Goal: Information Seeking & Learning: Check status

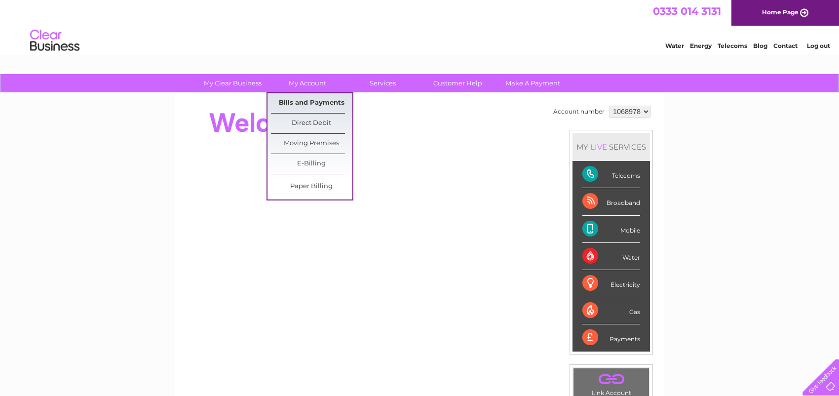
click at [304, 102] on link "Bills and Payments" at bounding box center [311, 103] width 81 height 20
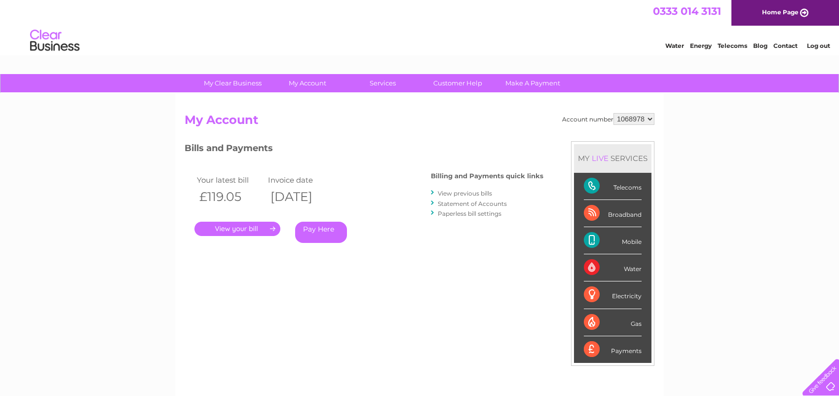
click at [240, 226] on link "." at bounding box center [237, 228] width 86 height 14
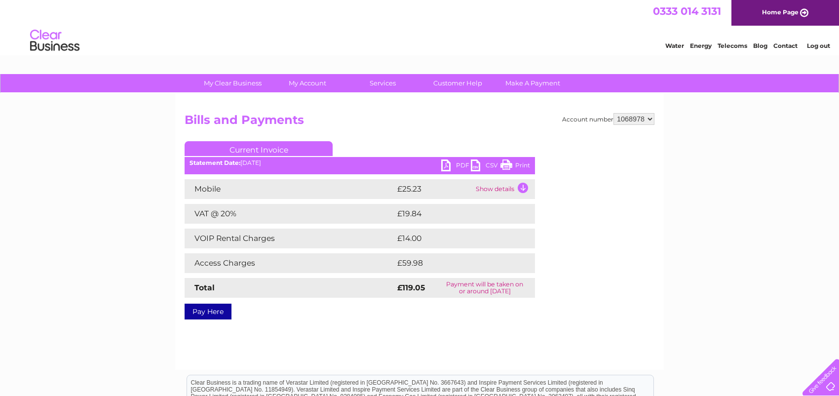
click at [523, 187] on td "Show details" at bounding box center [504, 189] width 62 height 20
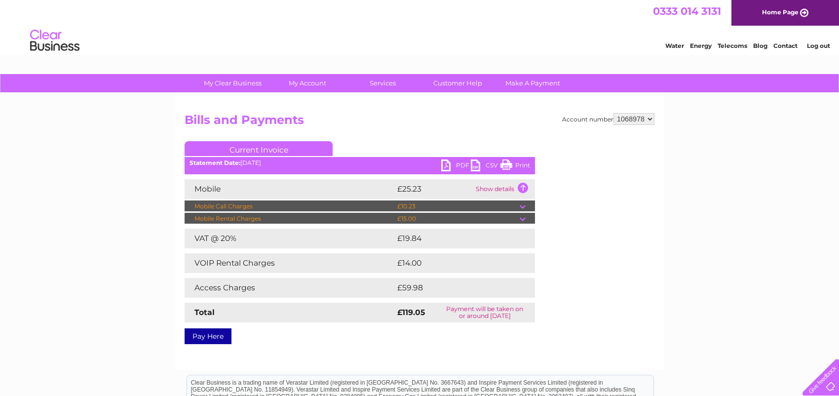
click at [524, 217] on td at bounding box center [526, 219] width 15 height 12
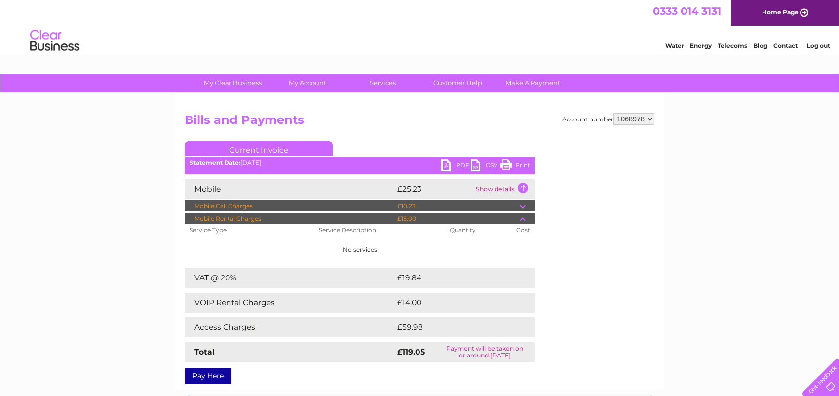
click at [523, 219] on td at bounding box center [526, 219] width 15 height 12
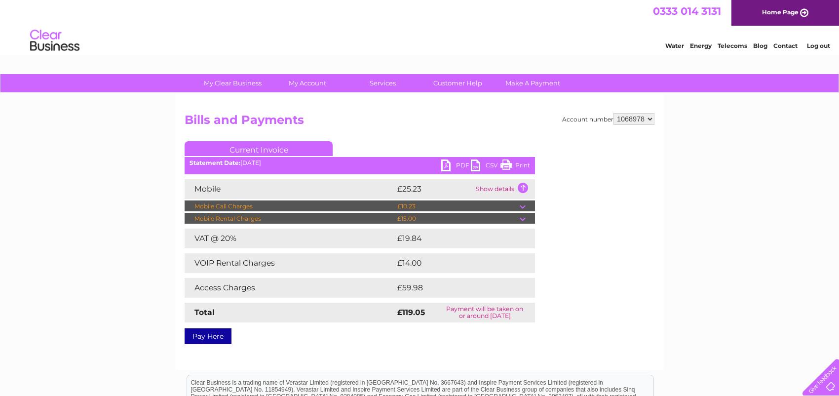
click at [523, 206] on td at bounding box center [526, 206] width 15 height 12
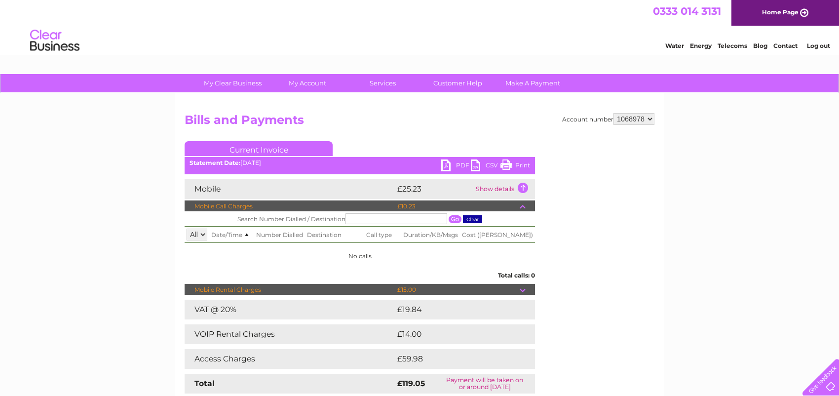
click at [297, 233] on span "Number Dialled" at bounding box center [279, 234] width 47 height 7
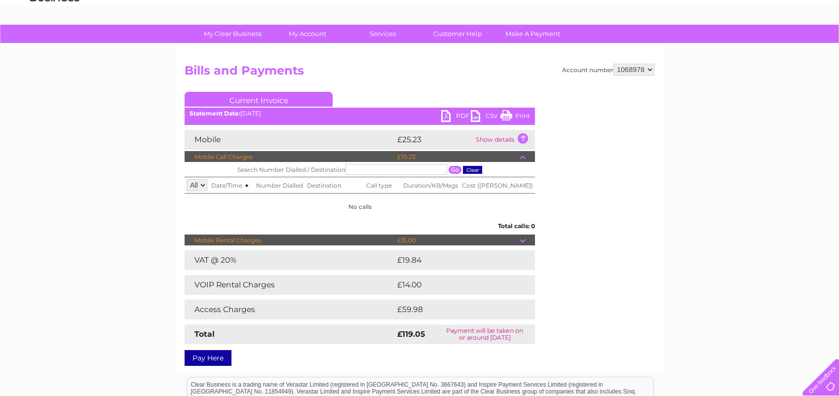
scroll to position [99, 0]
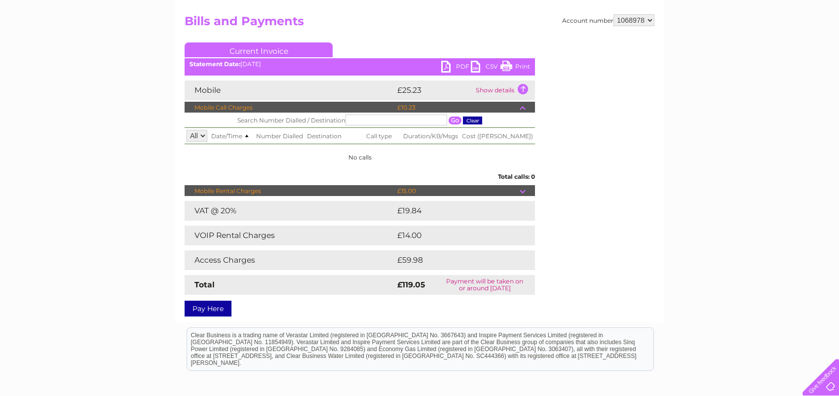
click at [467, 231] on td "£14.00" at bounding box center [455, 235] width 120 height 20
click at [522, 106] on td at bounding box center [526, 108] width 15 height 12
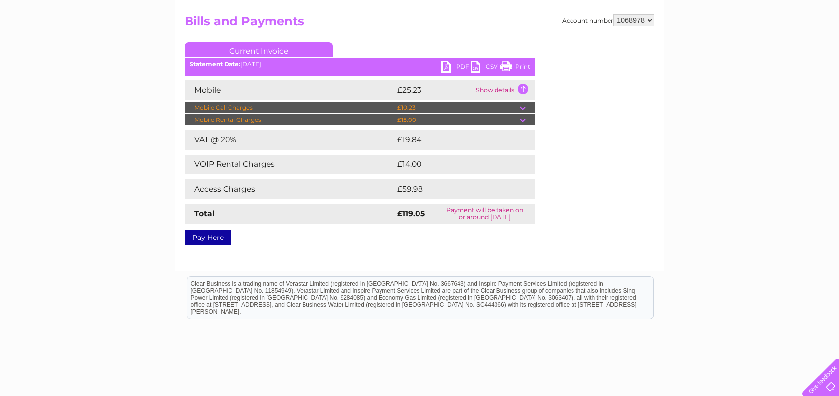
click at [409, 187] on td "£59.98" at bounding box center [455, 189] width 121 height 20
click at [259, 47] on link "Current Invoice" at bounding box center [258, 49] width 148 height 15
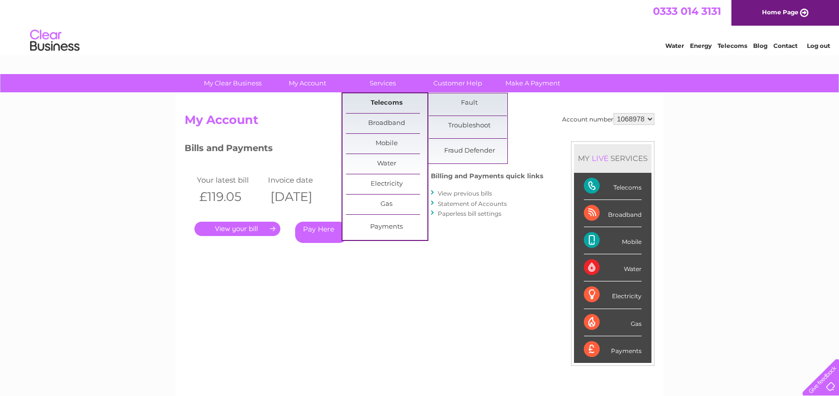
click at [392, 102] on link "Telecoms" at bounding box center [386, 103] width 81 height 20
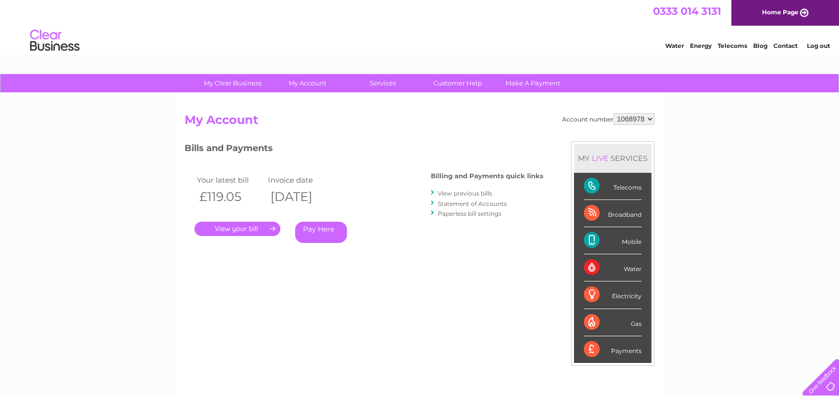
click at [603, 162] on div "MY LIVE SERVICES" at bounding box center [612, 158] width 77 height 28
click at [603, 157] on div "LIVE" at bounding box center [599, 157] width 21 height 9
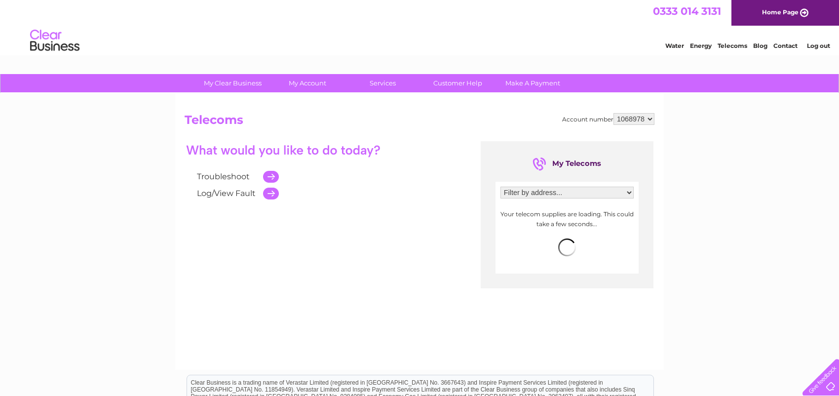
click at [630, 191] on select "Filter by address... [STREET_ADDRESS][GEOGRAPHIC_DATA][STREET_ADDRESS][PERSON_N…" at bounding box center [566, 192] width 133 height 12
click at [500, 186] on select "Filter by address... [STREET_ADDRESS][GEOGRAPHIC_DATA][STREET_ADDRESS][PERSON_N…" at bounding box center [566, 192] width 133 height 12
click at [629, 192] on select "Filter by address... [STREET_ADDRESS][GEOGRAPHIC_DATA][STREET_ADDRESS][PERSON_N…" at bounding box center [566, 192] width 133 height 12
select select "2184522"
click at [500, 186] on select "Filter by address... [STREET_ADDRESS][GEOGRAPHIC_DATA][STREET_ADDRESS][PERSON_N…" at bounding box center [566, 192] width 133 height 12
